Goal: Information Seeking & Learning: Learn about a topic

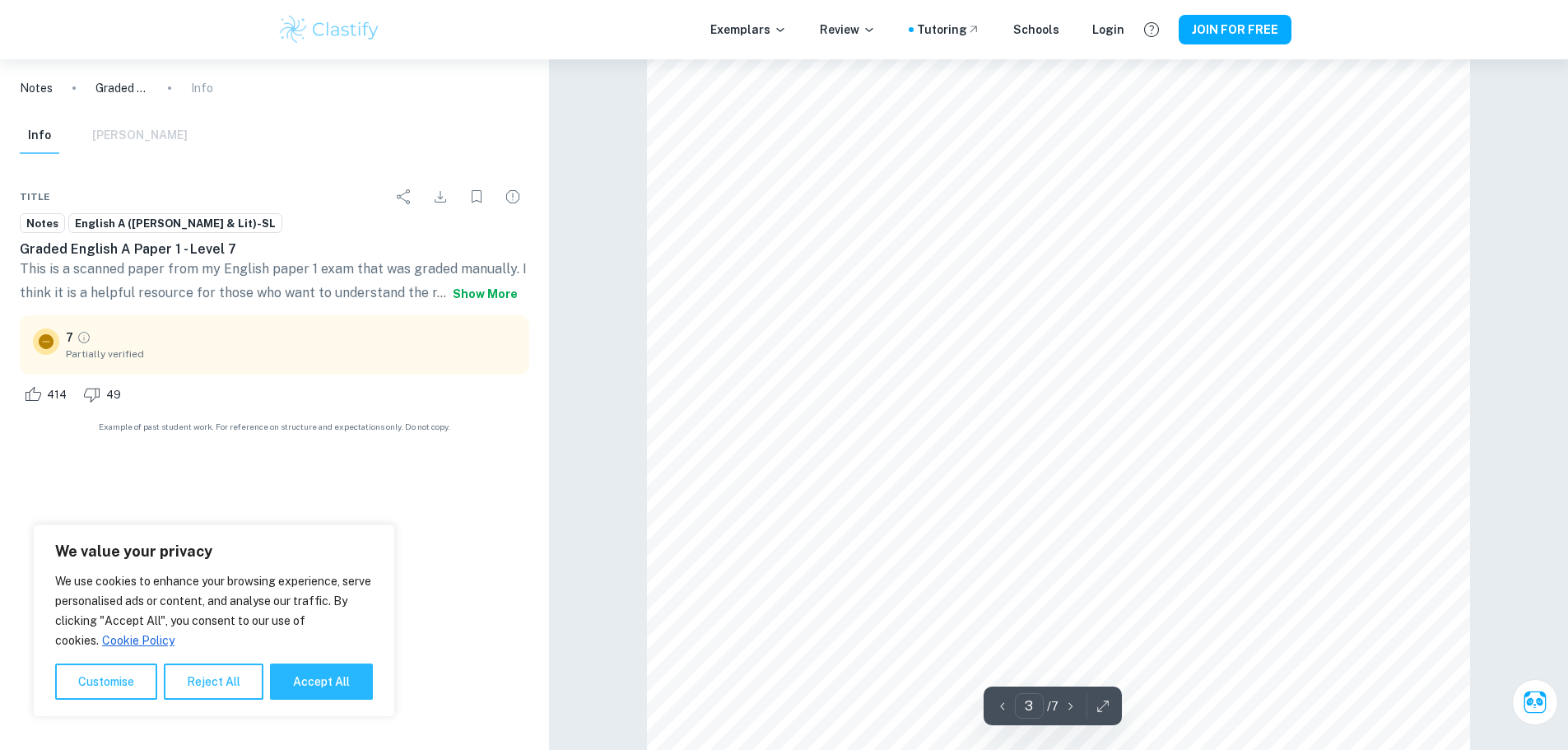
scroll to position [2799, 0]
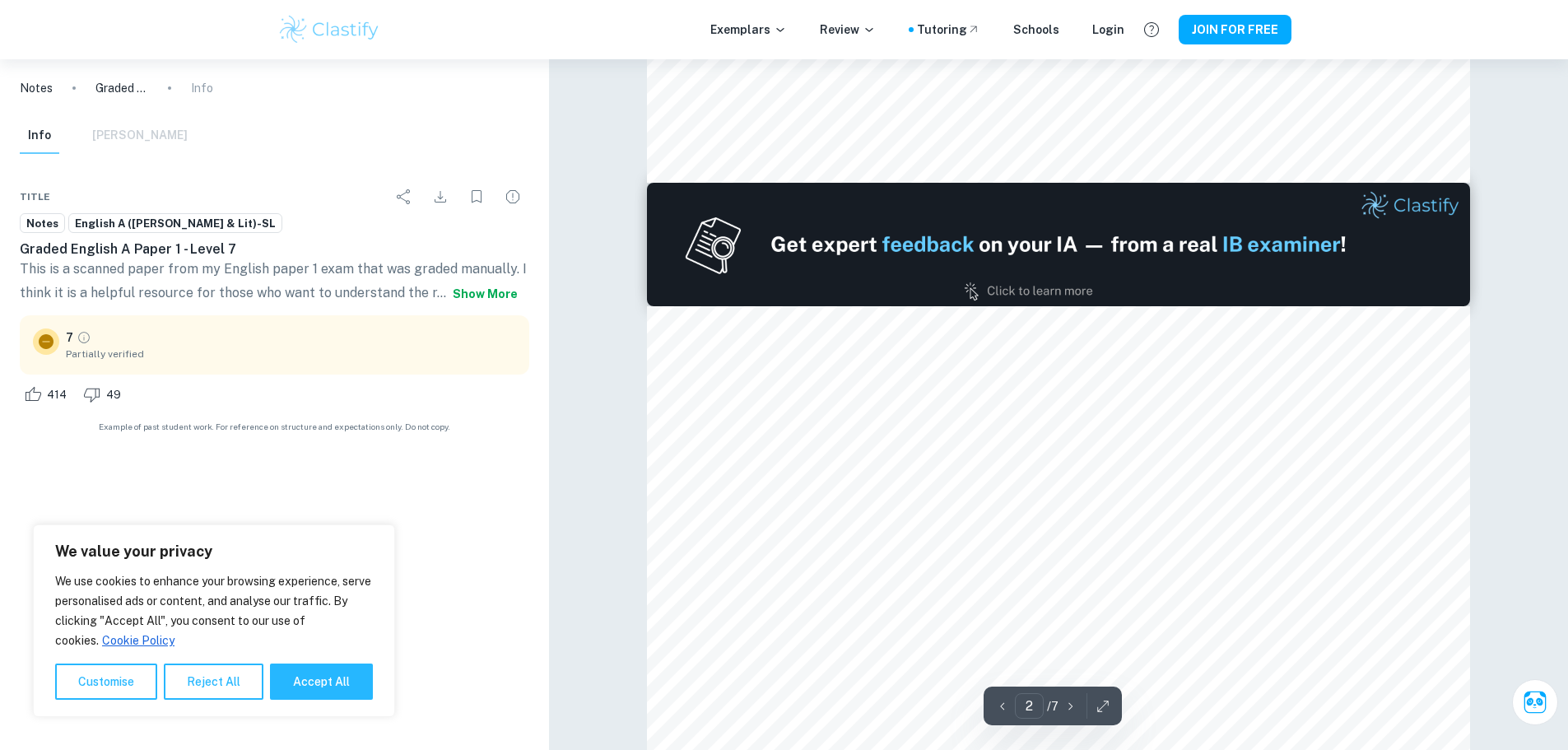
type input "1"
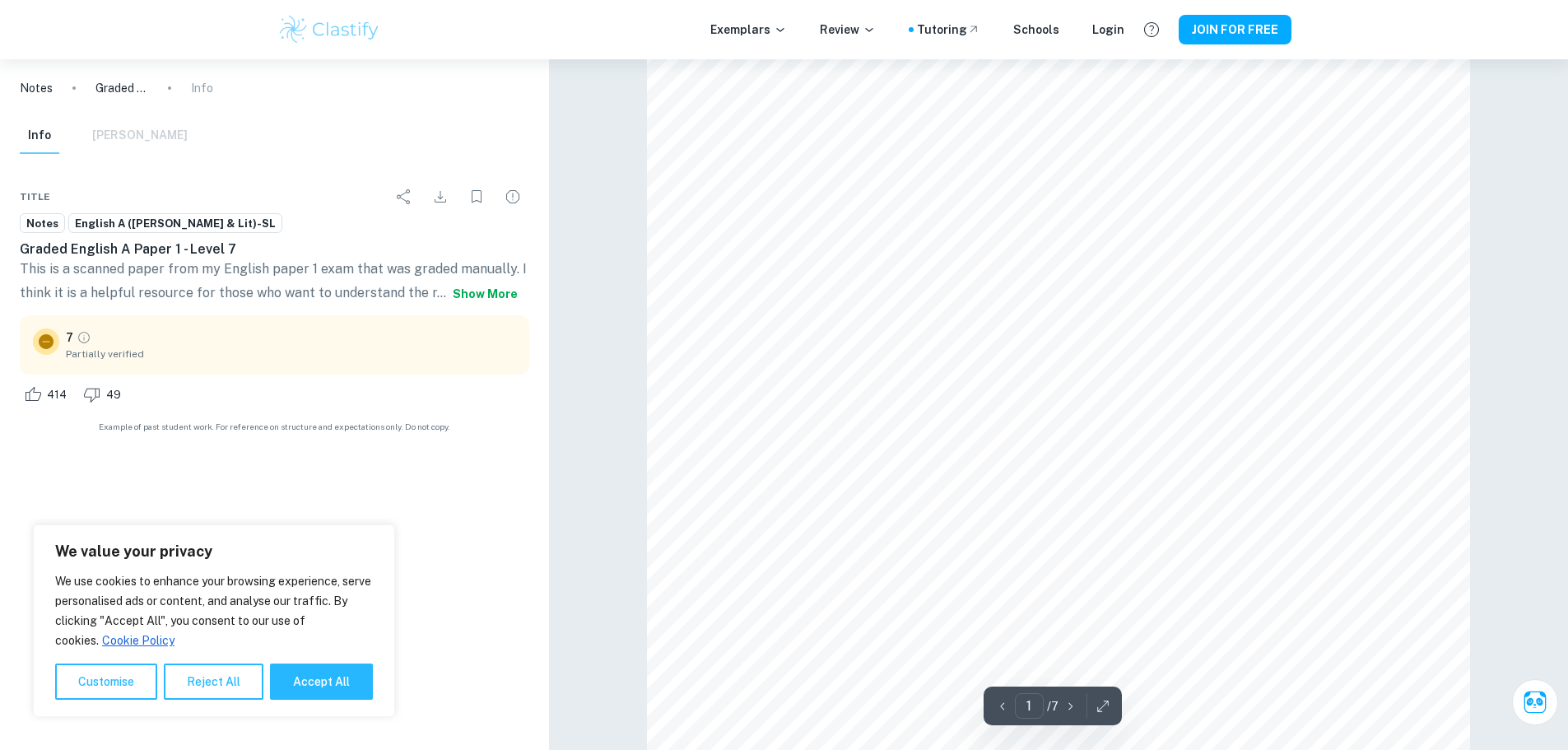
scroll to position [0, 0]
click at [178, 223] on span "English A ([PERSON_NAME] & Lit)-SL" at bounding box center [176, 224] width 213 height 16
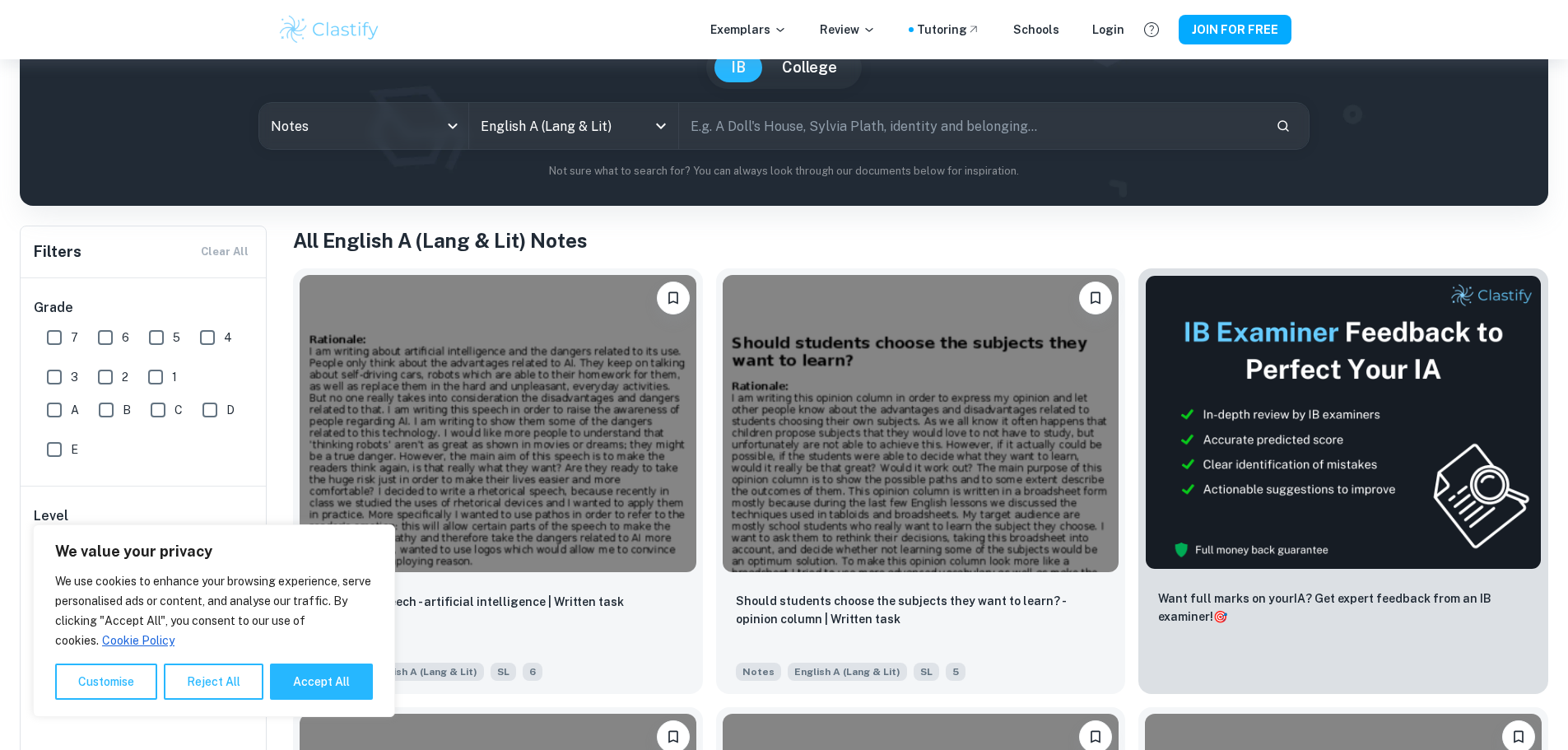
scroll to position [247, 0]
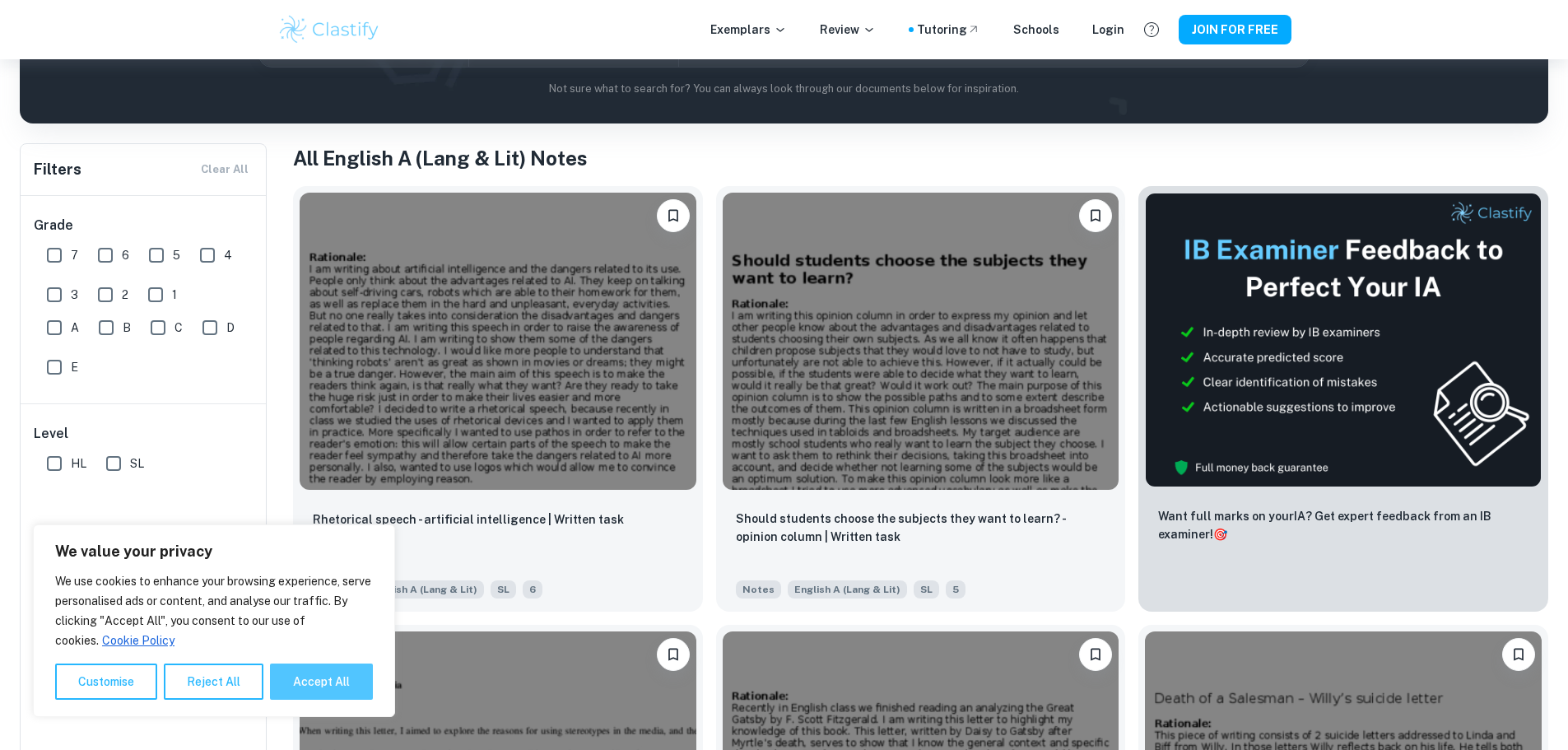
click at [308, 679] on button "Accept All" at bounding box center [321, 682] width 103 height 36
checkbox input "true"
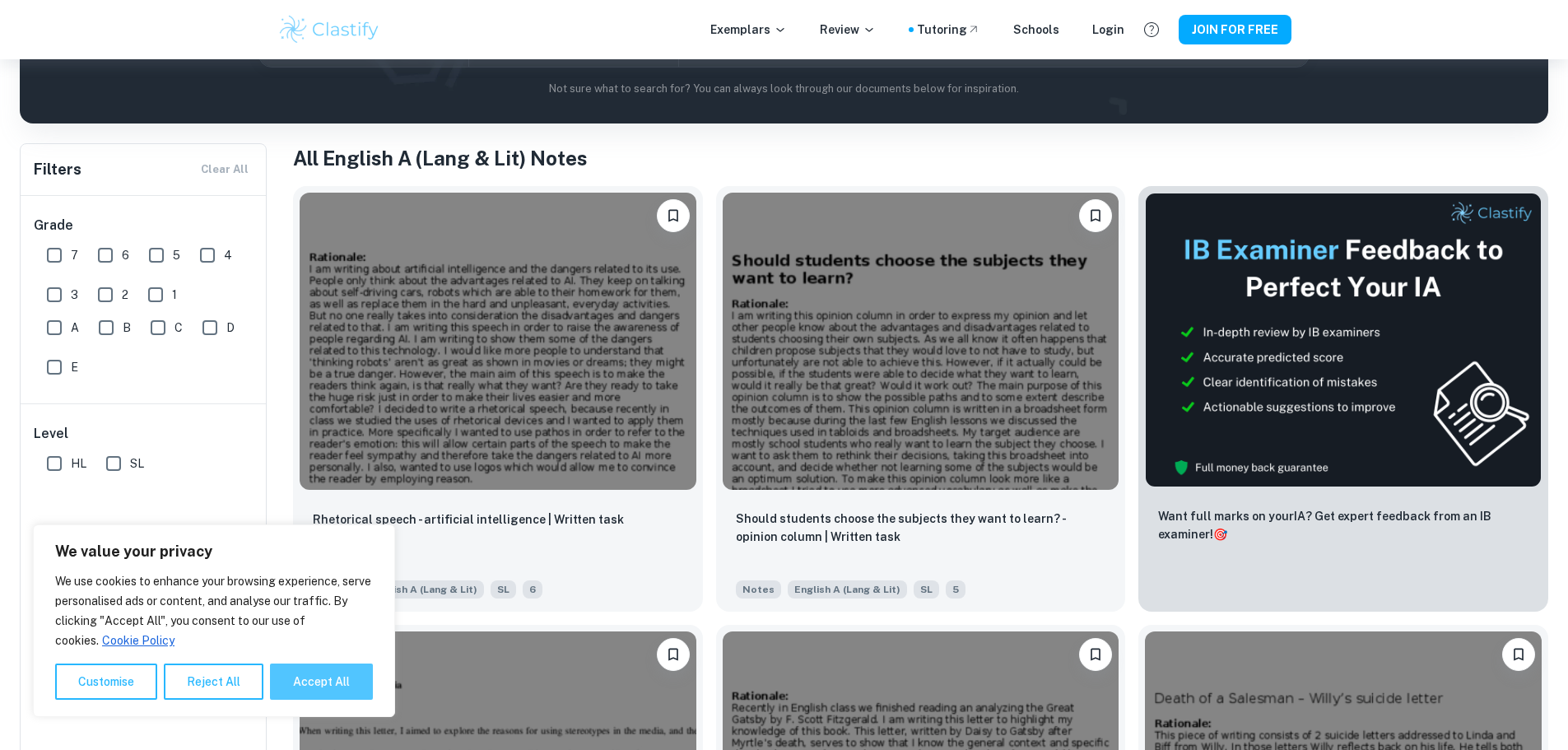
checkbox input "true"
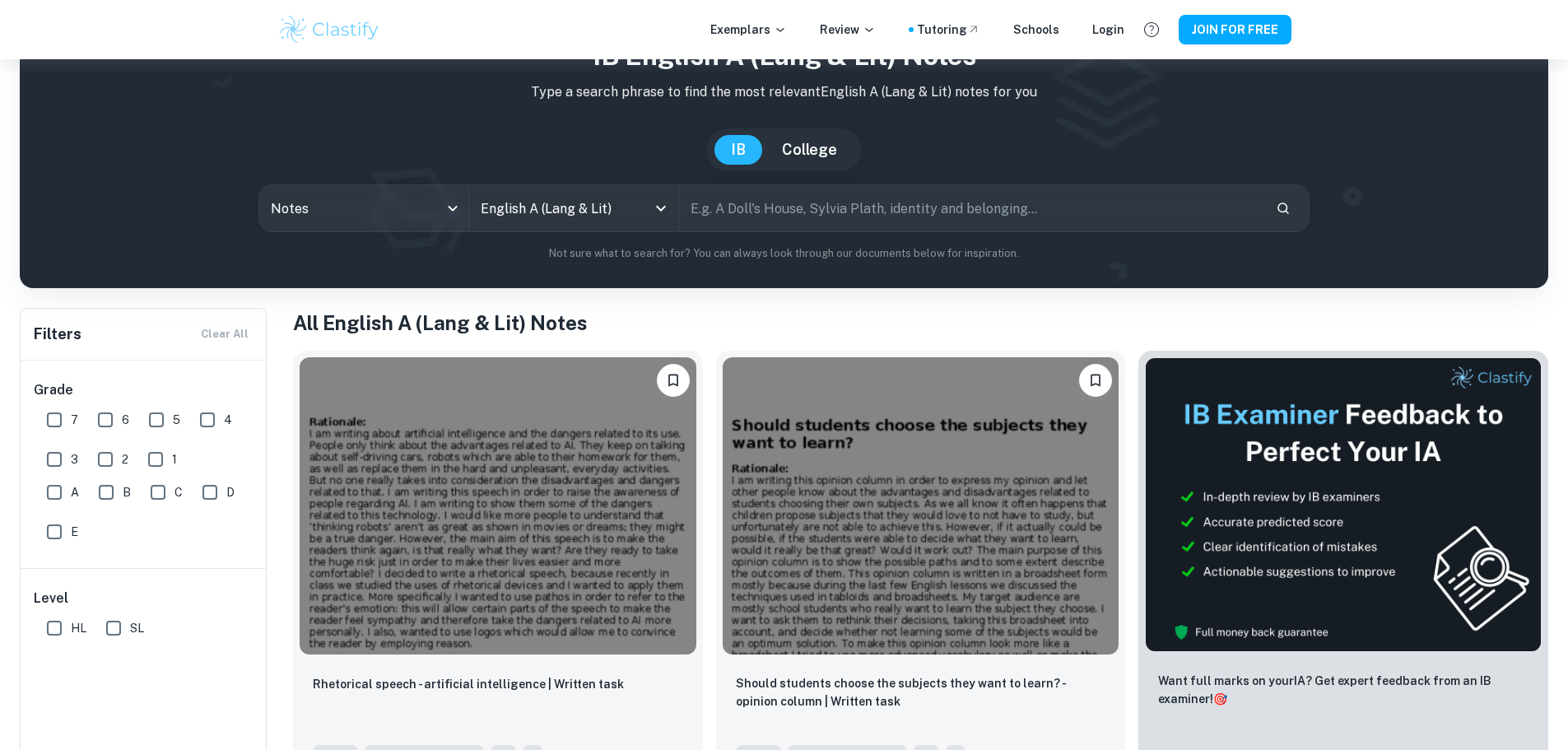
scroll to position [0, 0]
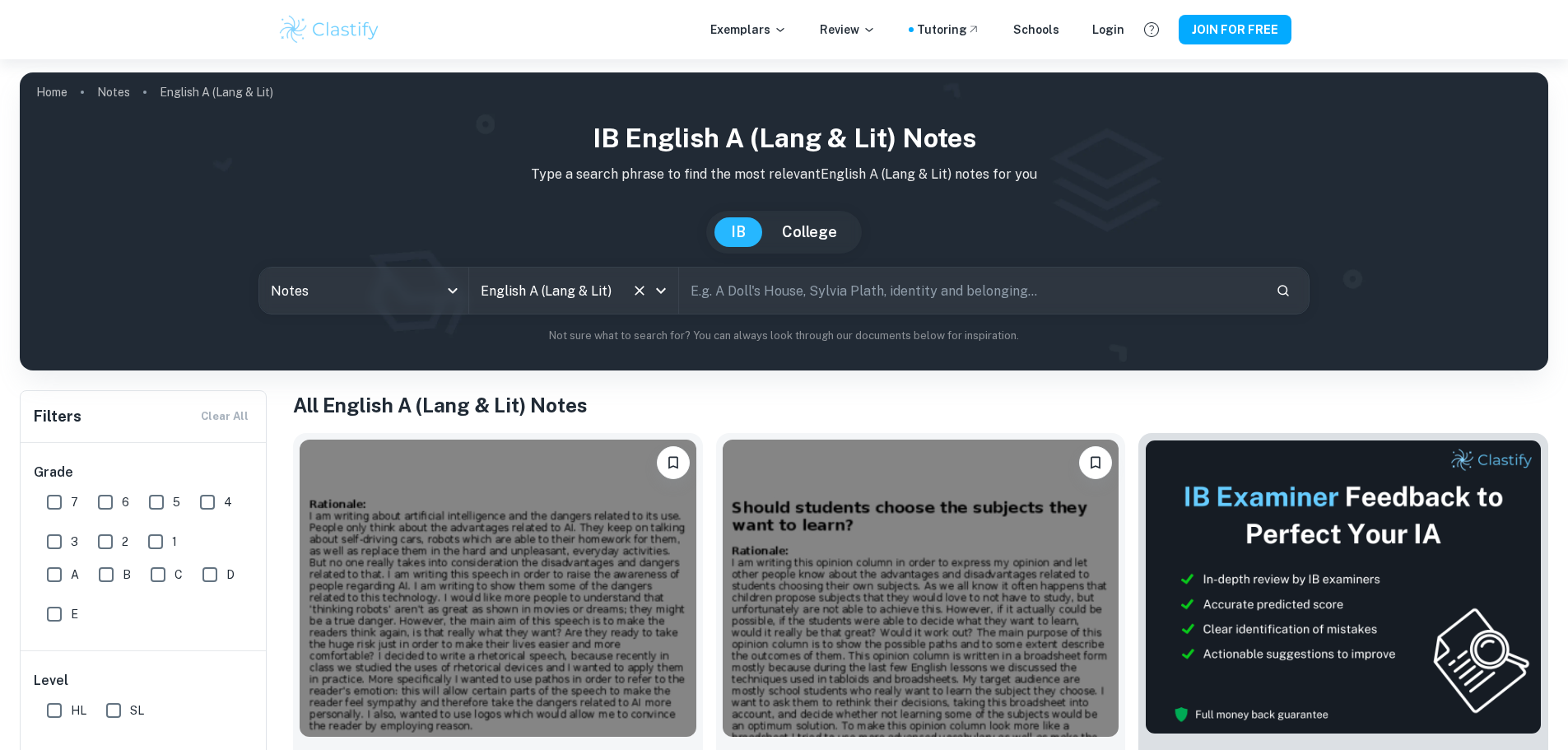
click at [582, 295] on input "English A (Lang & Lit)" at bounding box center [550, 291] width 148 height 31
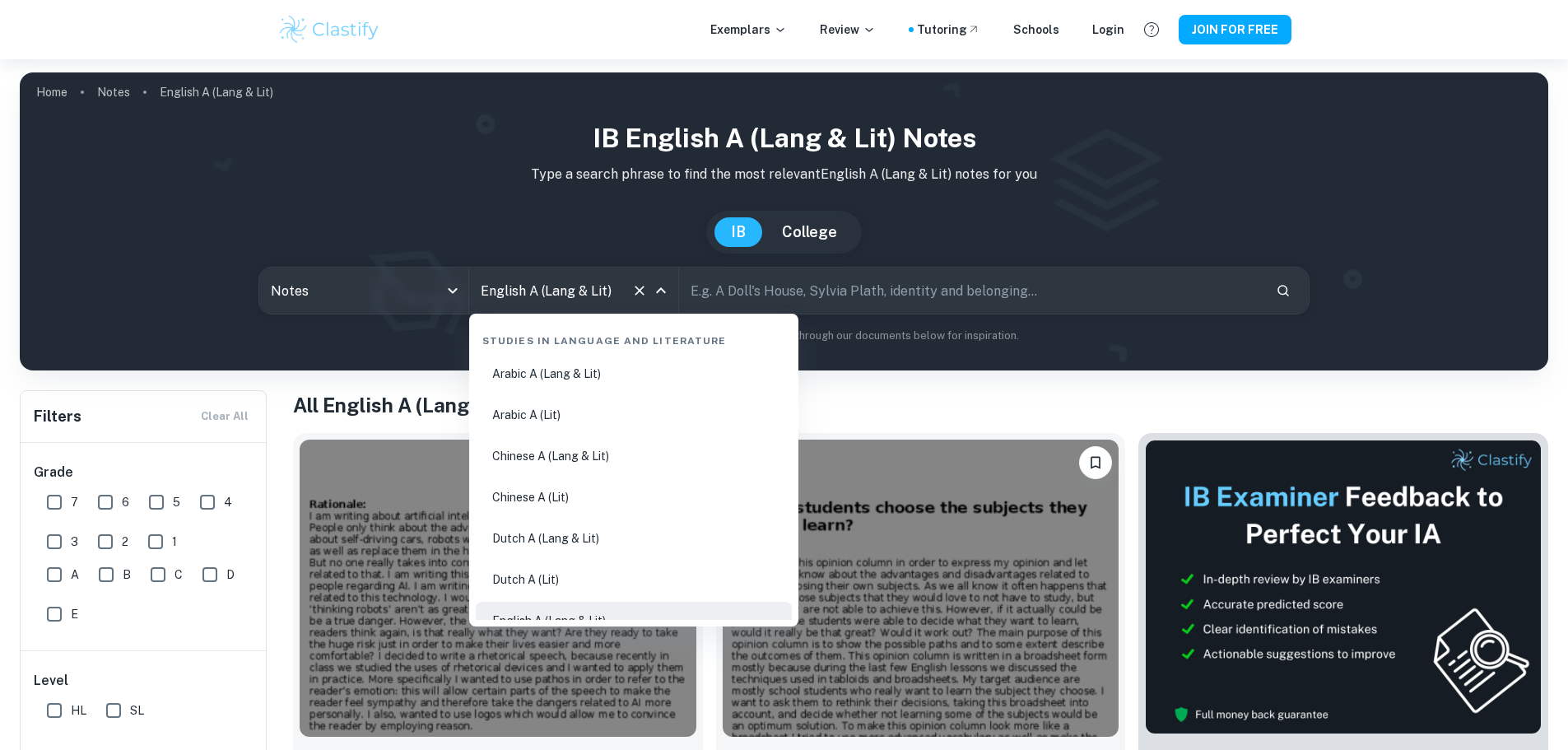
scroll to position [20, 0]
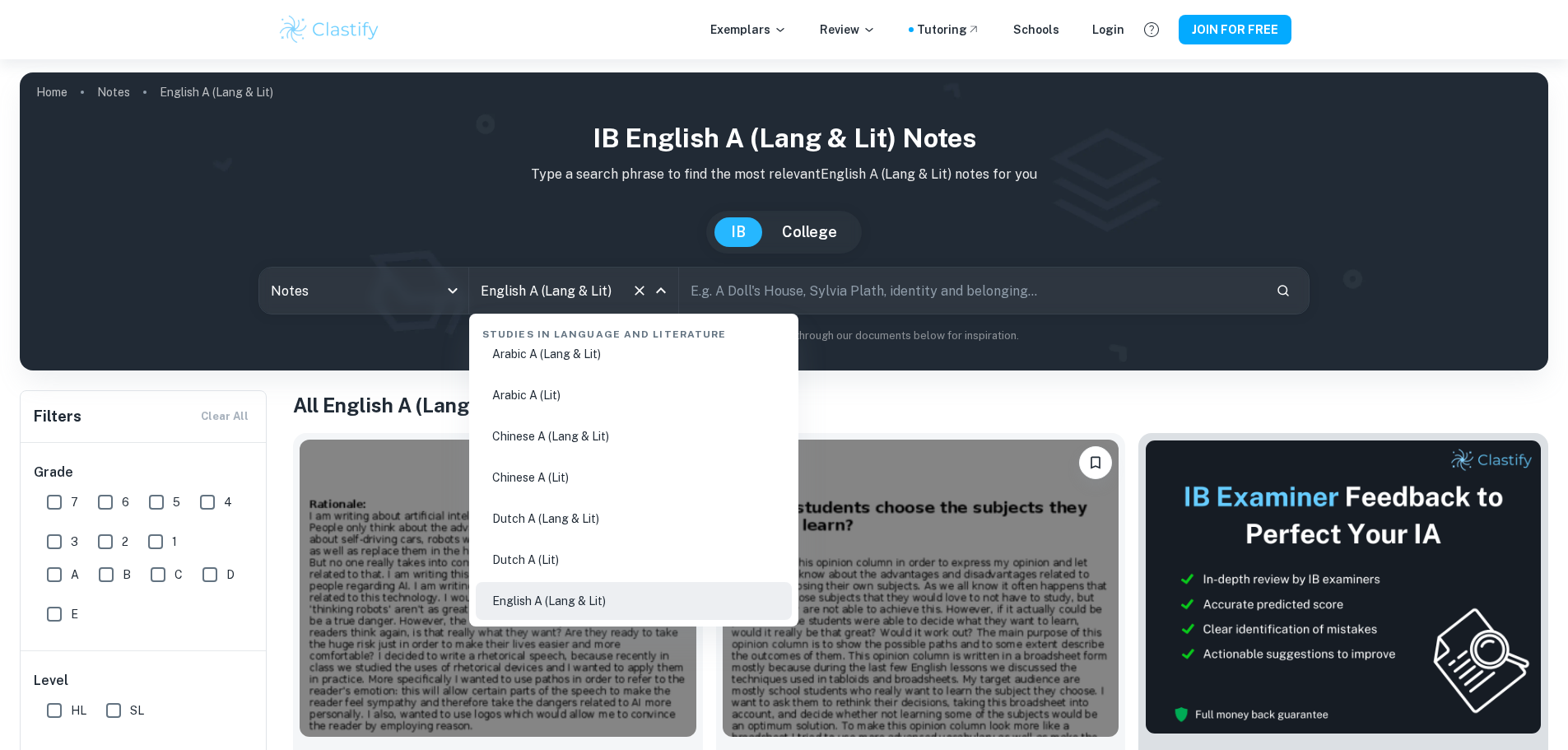
click at [582, 295] on input "English A (Lang & Lit)" at bounding box center [550, 291] width 148 height 31
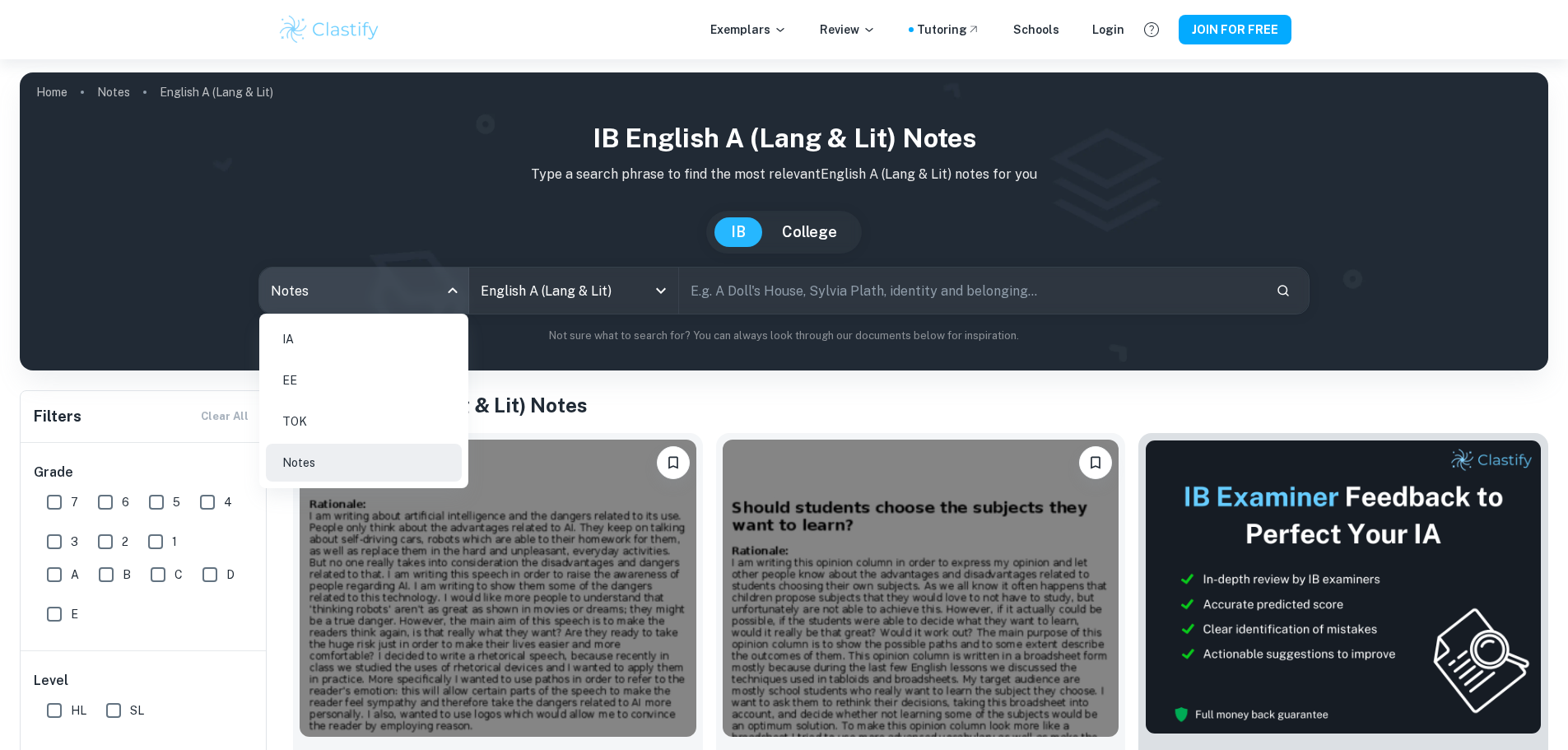
click at [366, 309] on body "We value your privacy We use cookies to enhance your browsing experience, serve…" at bounding box center [784, 434] width 1568 height 750
click at [311, 263] on div at bounding box center [784, 375] width 1568 height 750
